Goal: Complete application form

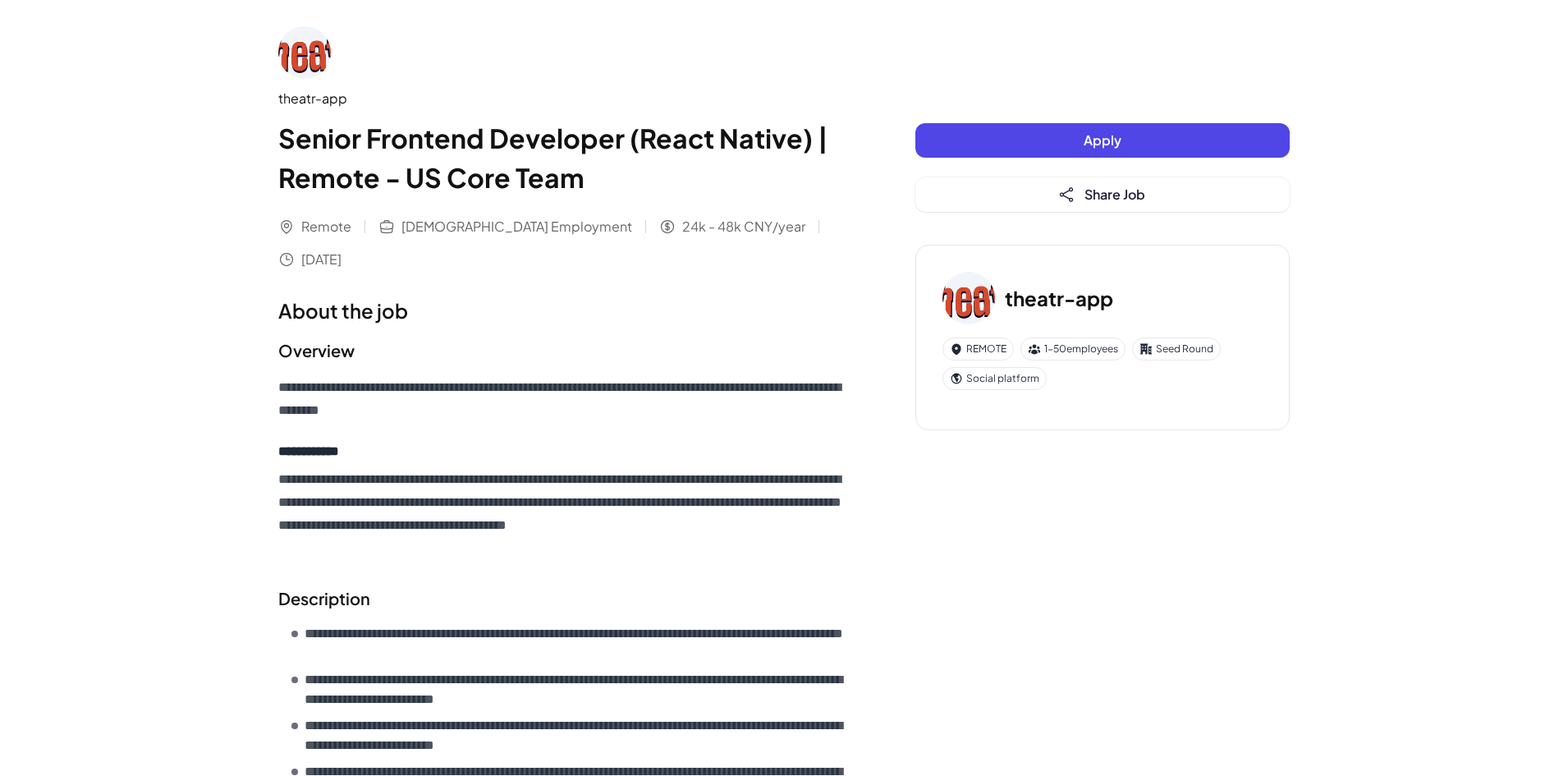
click at [1054, 159] on div "Apply Share Job" at bounding box center [1103, 167] width 374 height 88
click at [1065, 139] on button "Apply" at bounding box center [1103, 140] width 374 height 34
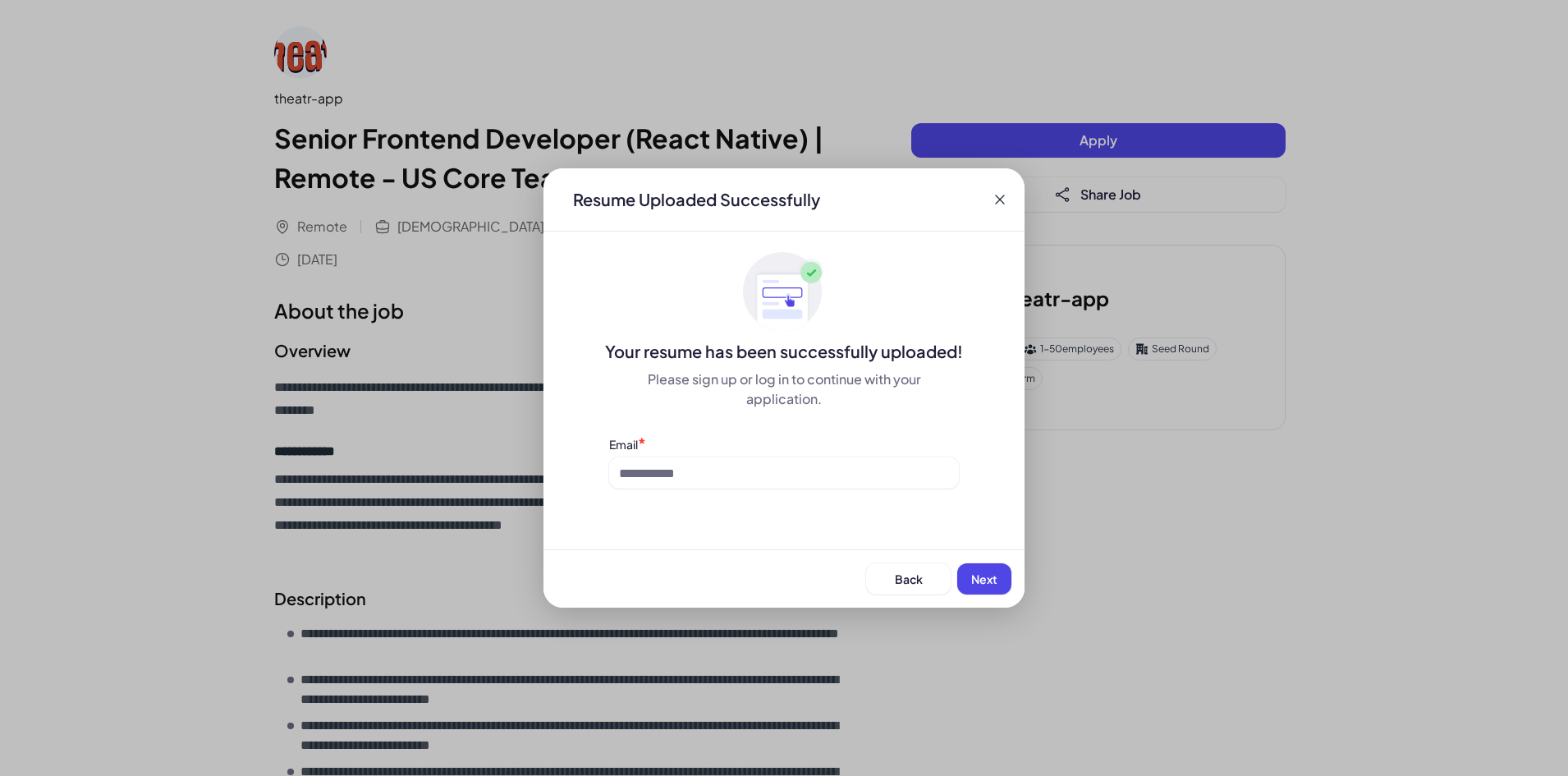
click at [856, 492] on div "Resume Uploaded Successfully Your resume has been successfully uploaded! Please…" at bounding box center [784, 388] width 481 height 440
click at [836, 470] on input at bounding box center [784, 473] width 350 height 32
type input "**********"
click at [992, 584] on span "Next" at bounding box center [985, 579] width 26 height 15
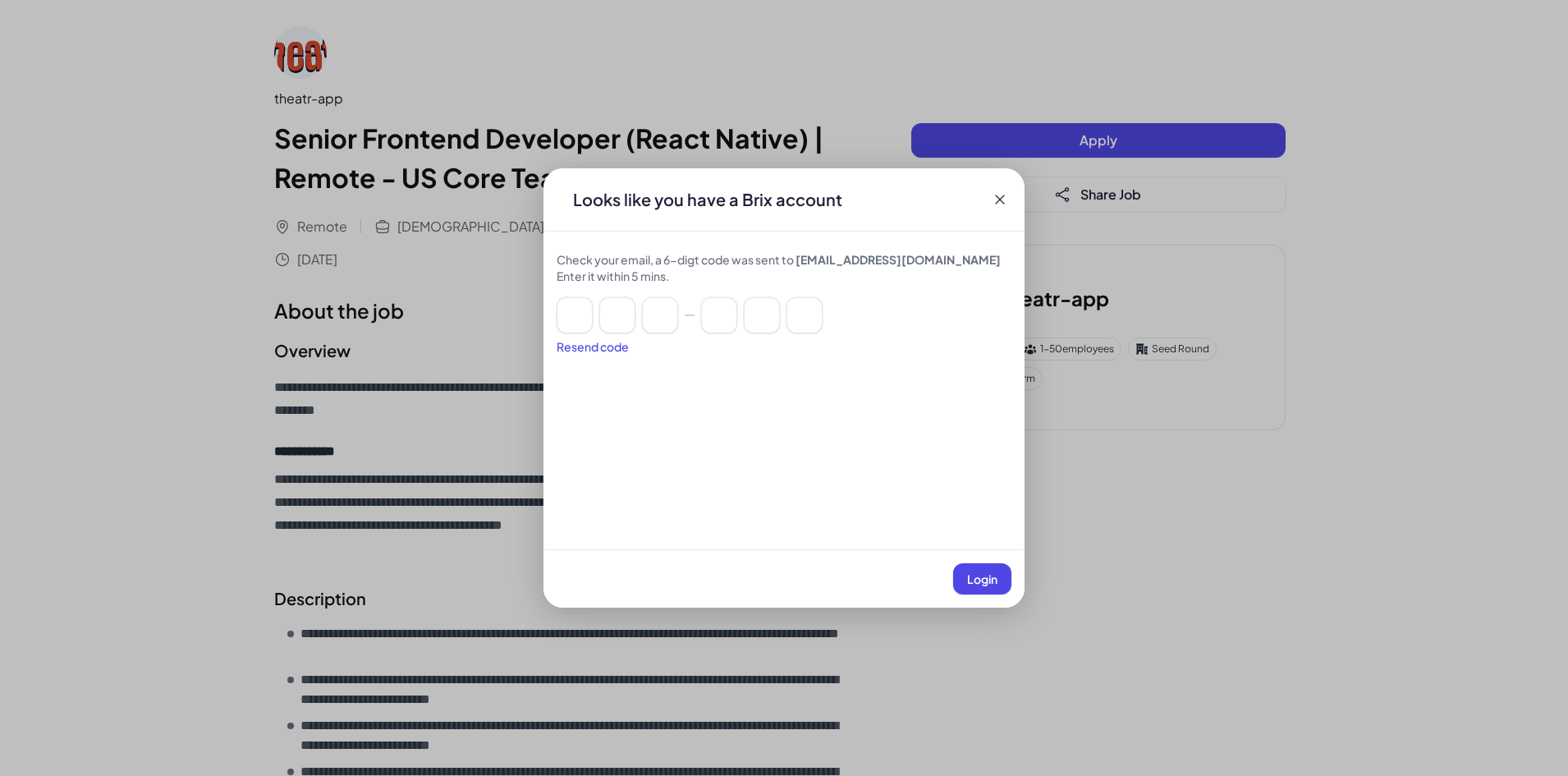
click at [615, 350] on div "Resend code" at bounding box center [784, 347] width 455 height 17
drag, startPoint x: 572, startPoint y: 310, endPoint x: 570, endPoint y: 326, distance: 16.1
click at [570, 310] on input at bounding box center [574, 315] width 36 height 36
paste input "******"
type input "*"
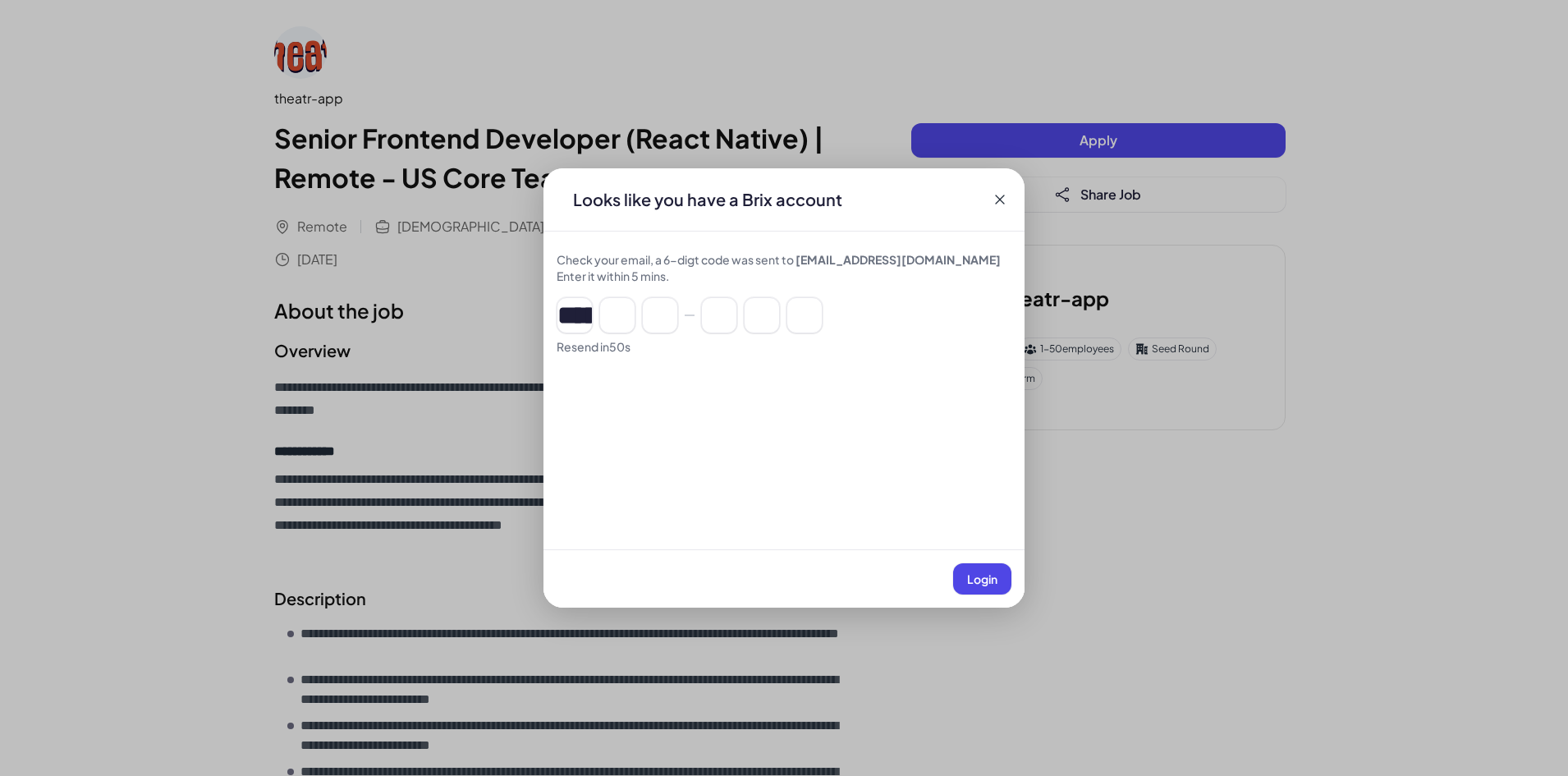
type input "*"
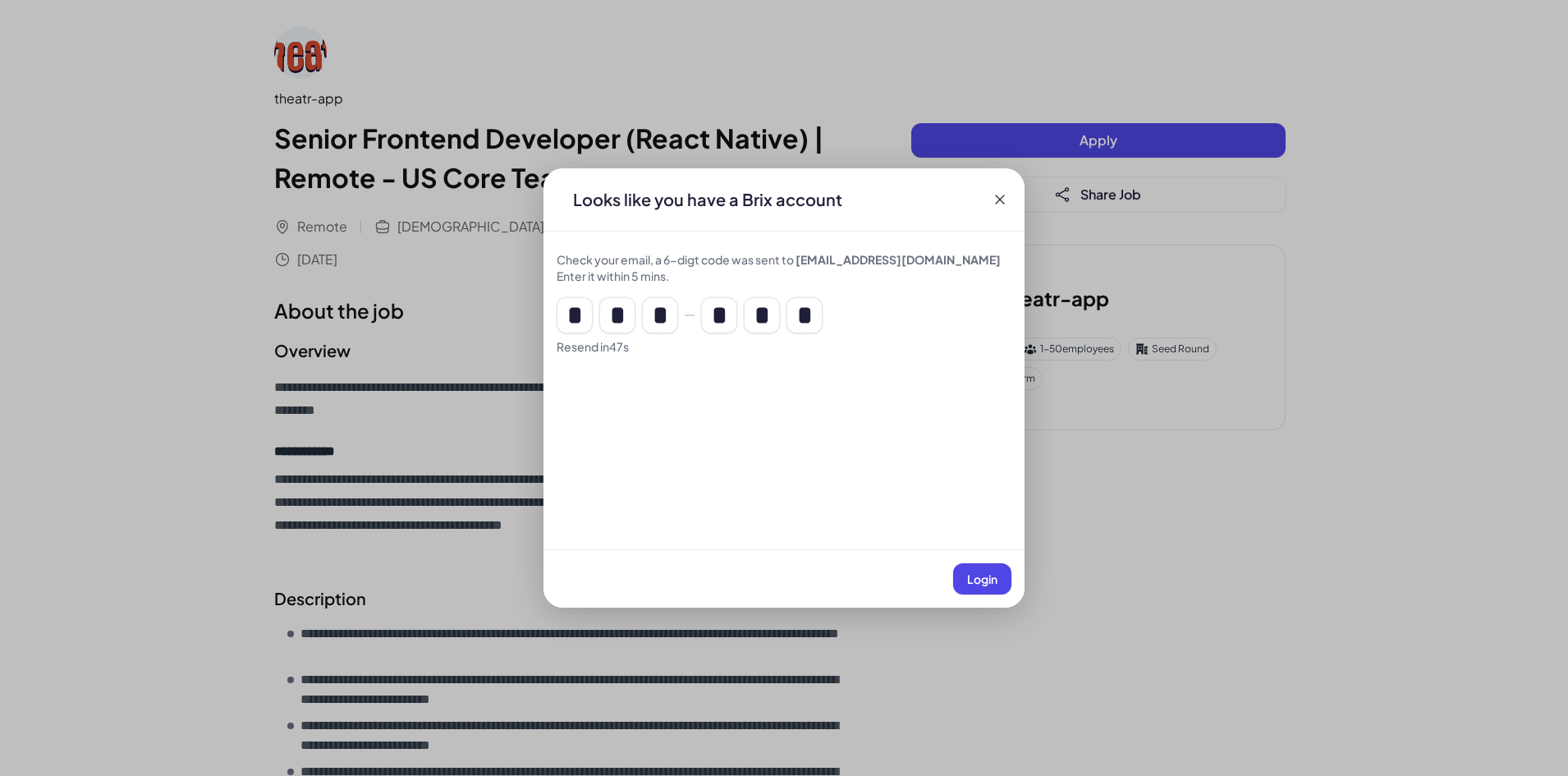
click at [972, 583] on span "Login" at bounding box center [982, 579] width 31 height 15
